Goal: Navigation & Orientation: Find specific page/section

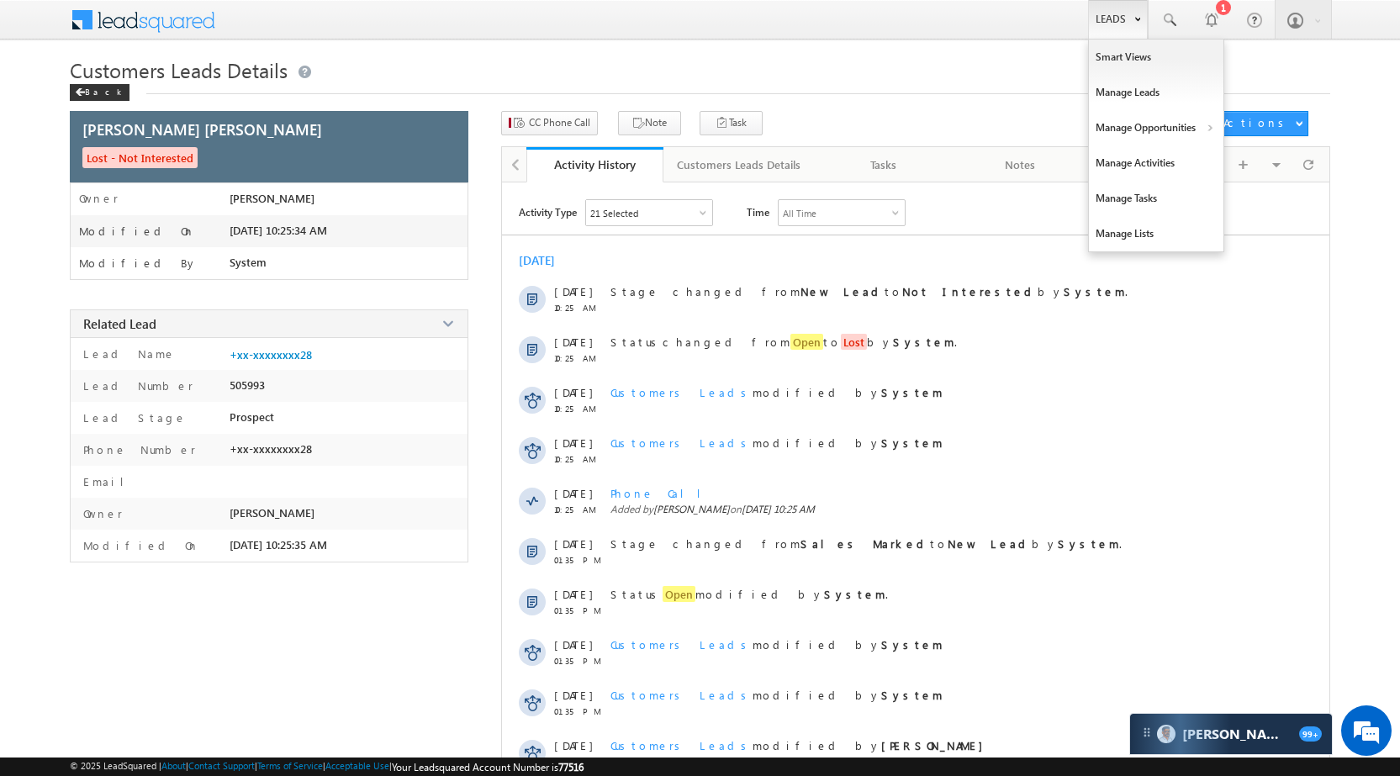
drag, startPoint x: 1085, startPoint y: 13, endPoint x: 1122, endPoint y: 34, distance: 42.6
click at [1088, 13] on link "Leads" at bounding box center [1118, 19] width 60 height 39
click at [1165, 113] on link "Manage Opportunities" at bounding box center [1156, 127] width 135 height 35
click at [1161, 125] on link "Manage Opportunities" at bounding box center [1156, 127] width 135 height 35
click at [1248, 151] on link "Customers Leads" at bounding box center [1302, 163] width 154 height 35
